Goal: Transaction & Acquisition: Purchase product/service

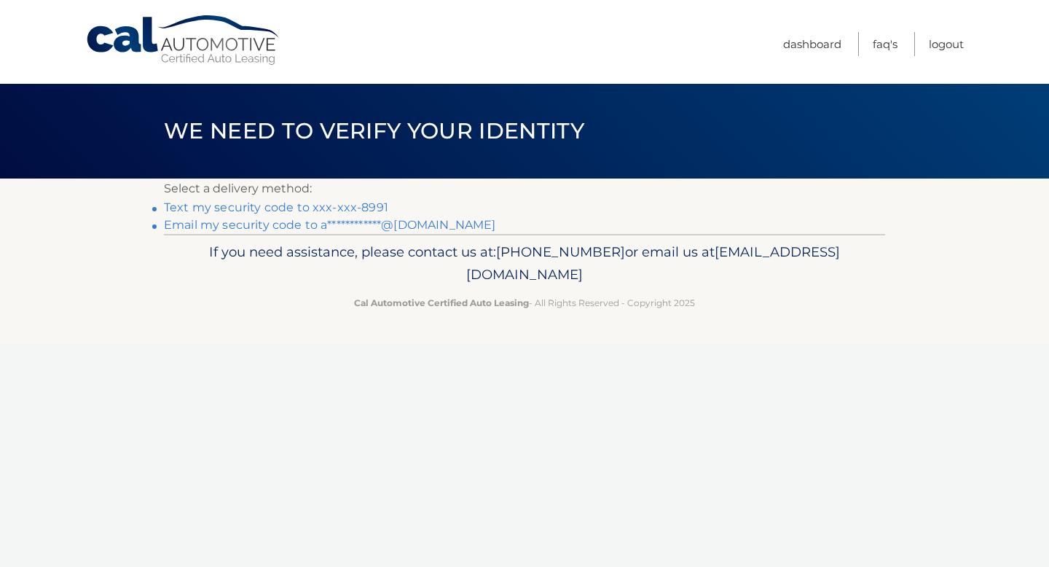
click at [315, 205] on link "Text my security code to xxx-xxx-8991" at bounding box center [276, 207] width 224 height 14
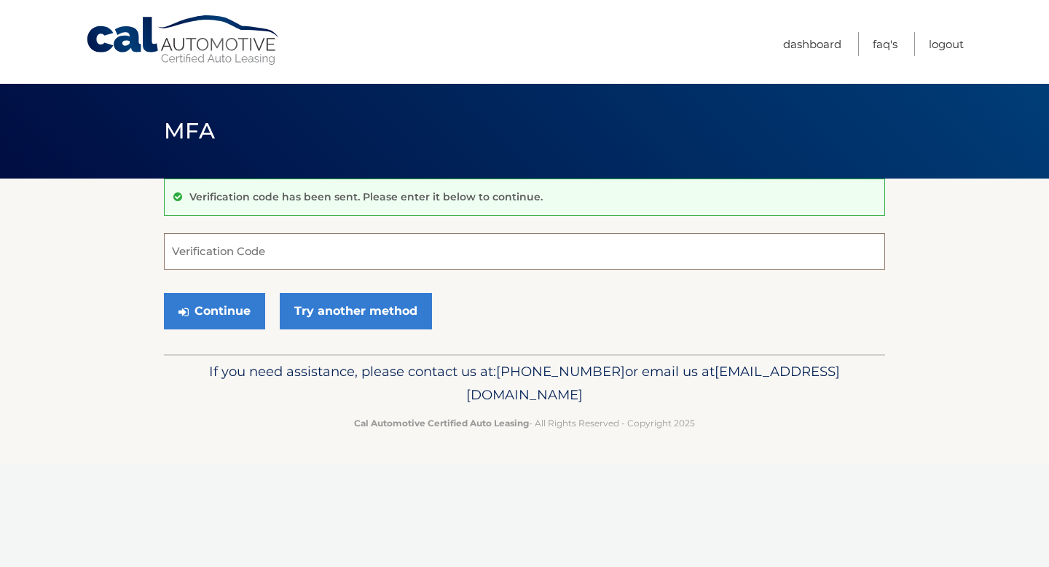
click at [593, 253] on input "Verification Code" at bounding box center [524, 251] width 721 height 36
type input "138058"
click at [208, 316] on button "Continue" at bounding box center [214, 311] width 101 height 36
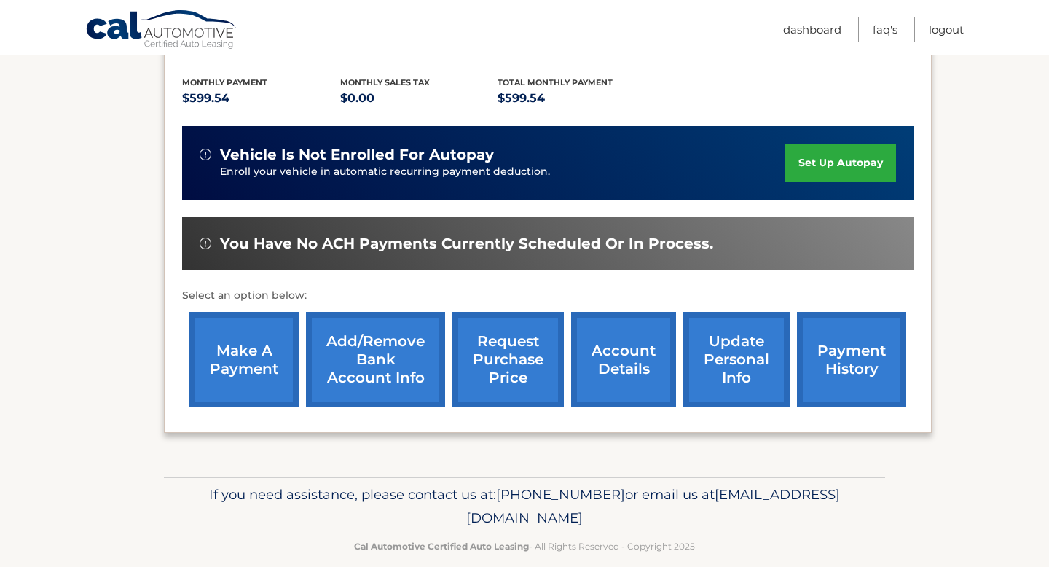
scroll to position [326, 0]
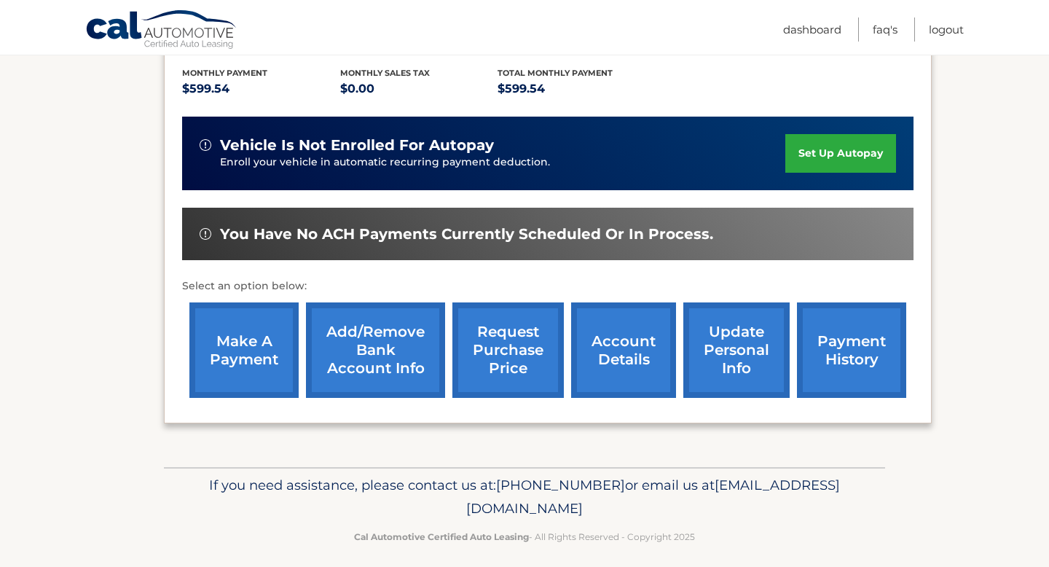
click at [243, 342] on link "make a payment" at bounding box center [243, 349] width 109 height 95
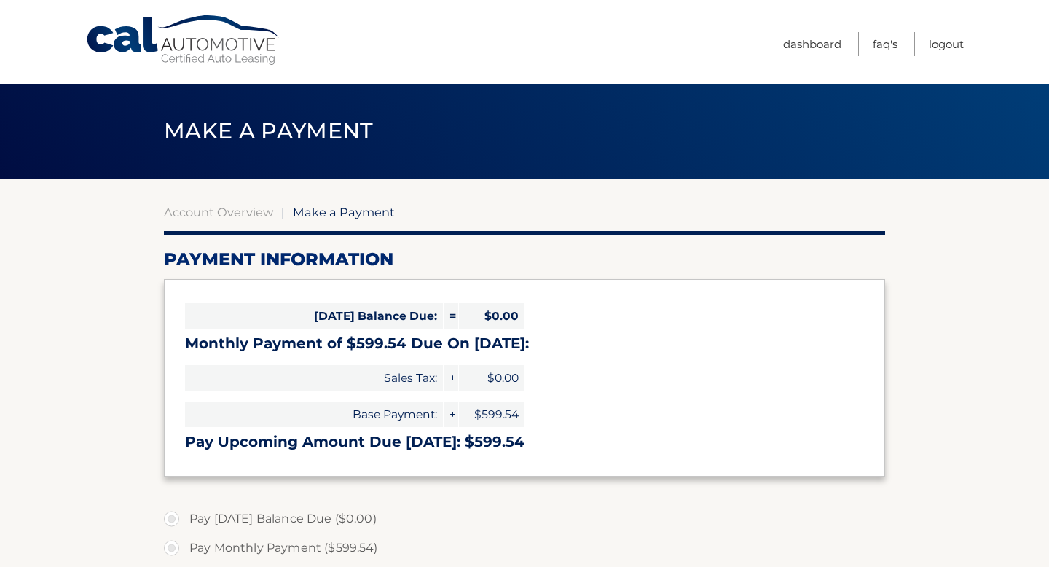
select select "MWVlZDU0NGItOGFiNC00NmVkLTkxMTAtMzk4NzA4ZWM3MGVj"
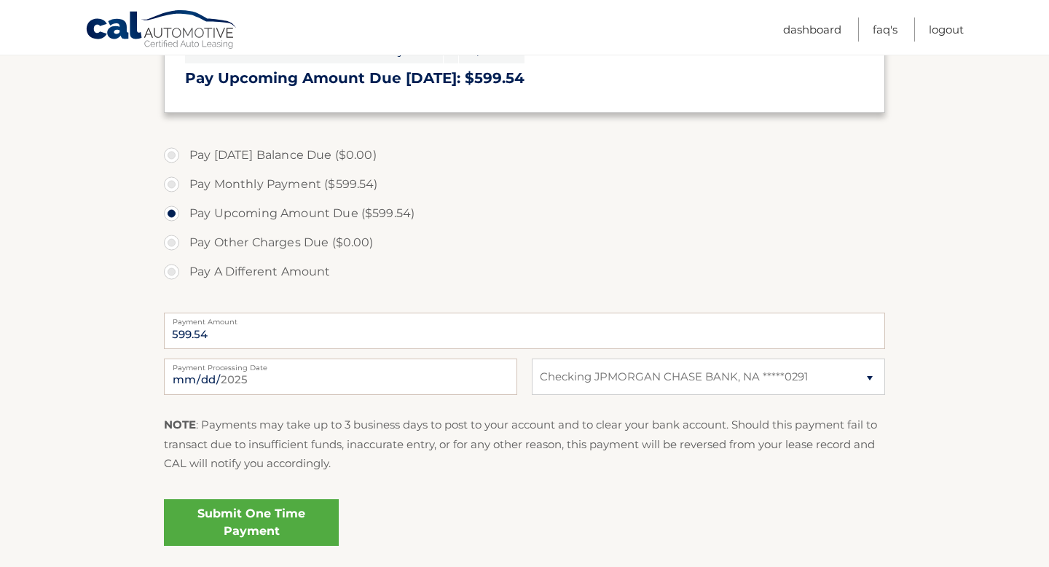
scroll to position [369, 0]
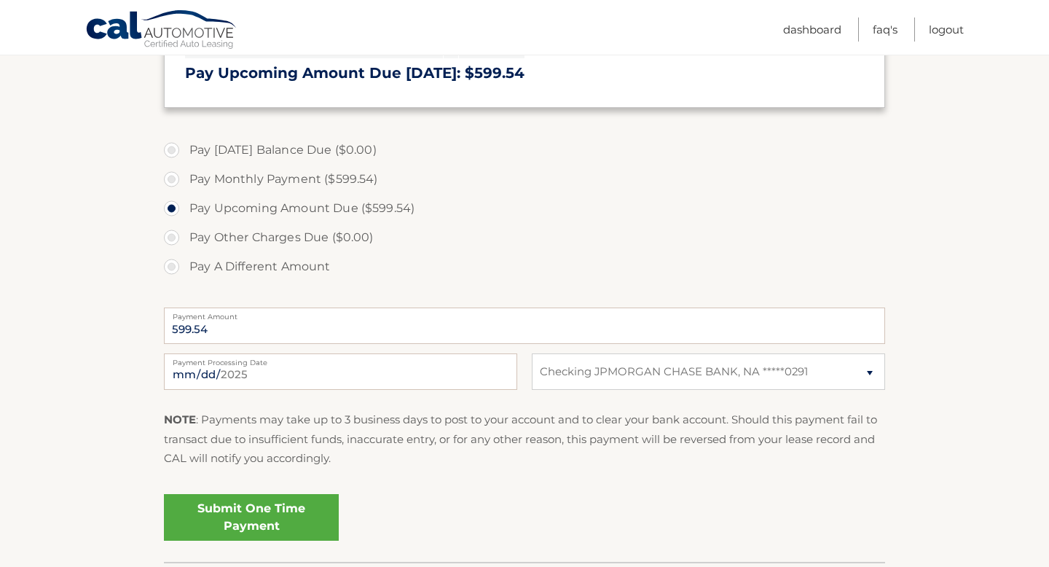
click at [289, 520] on link "Submit One Time Payment" at bounding box center [251, 517] width 175 height 47
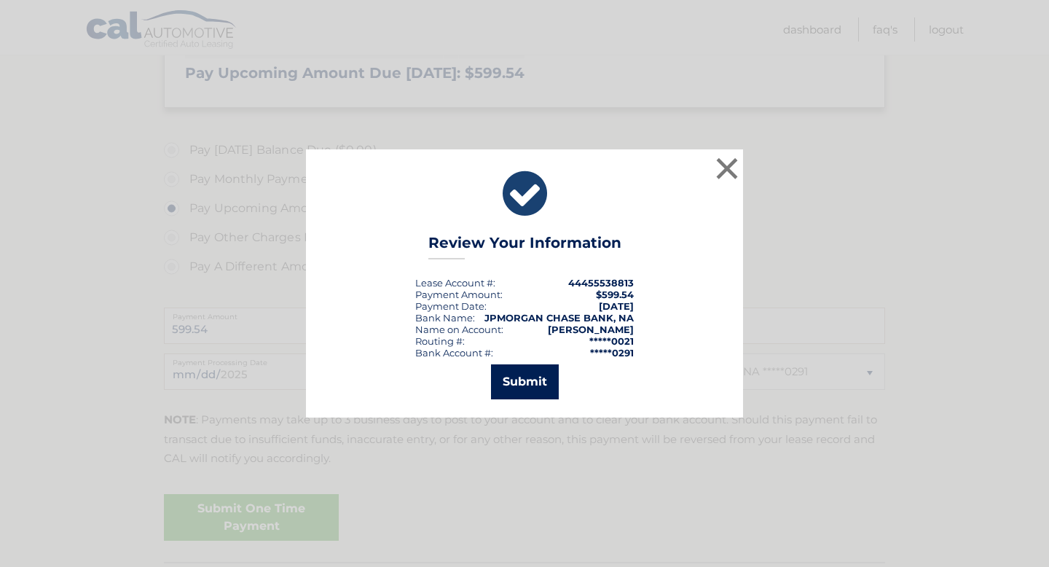
click at [520, 386] on button "Submit" at bounding box center [525, 381] width 68 height 35
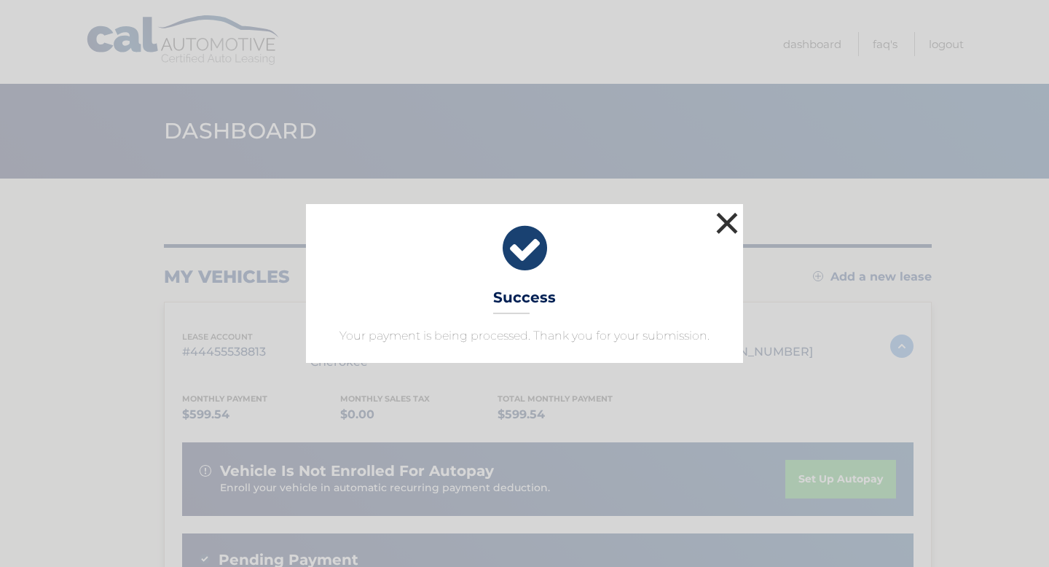
click at [730, 220] on button "×" at bounding box center [727, 222] width 29 height 29
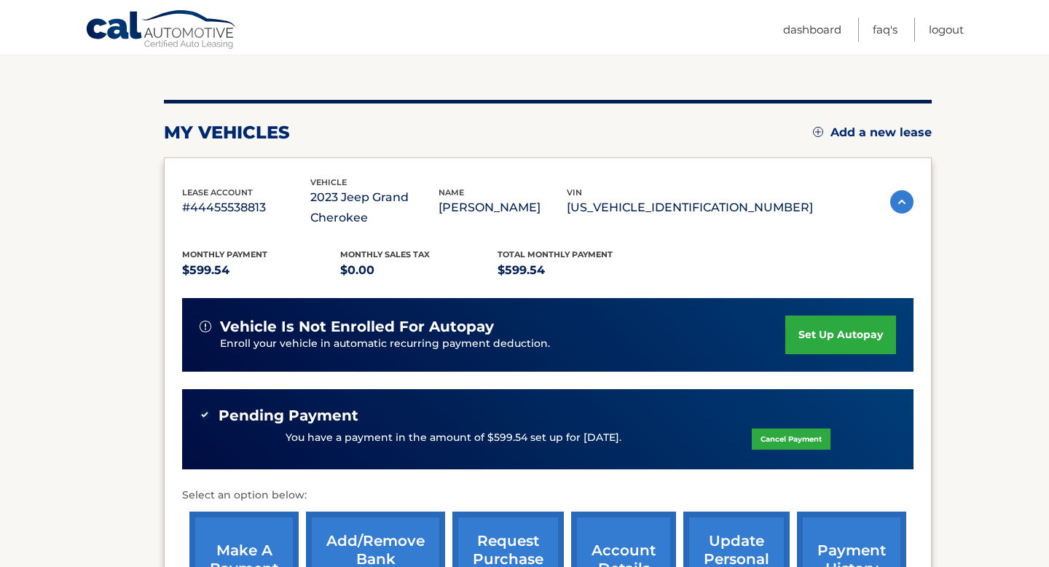
scroll to position [146, 0]
